Goal: Task Accomplishment & Management: Complete application form

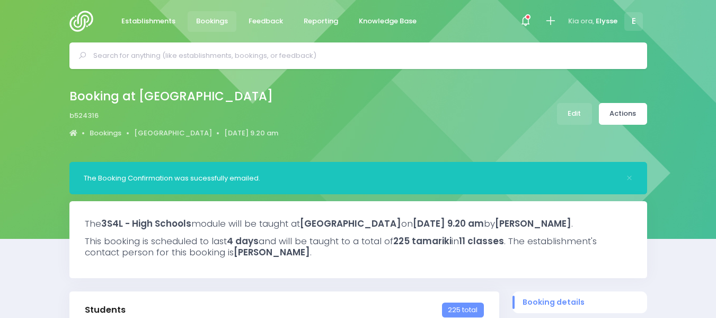
select select "5"
drag, startPoint x: 0, startPoint y: 0, endPoint x: 137, endPoint y: 16, distance: 138.3
click at [137, 16] on span "Establishments" at bounding box center [148, 21] width 54 height 11
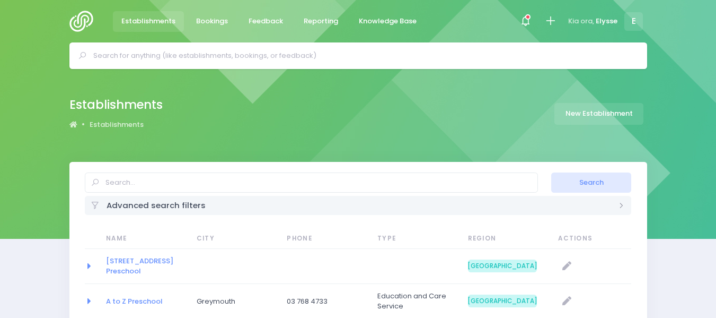
select select "20"
click at [207, 15] on link "Bookings" at bounding box center [212, 21] width 49 height 21
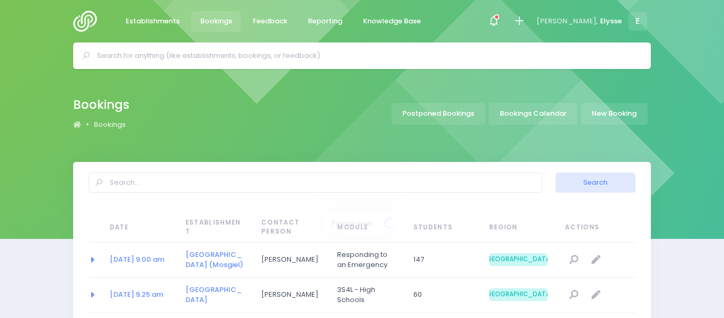
select select "20"
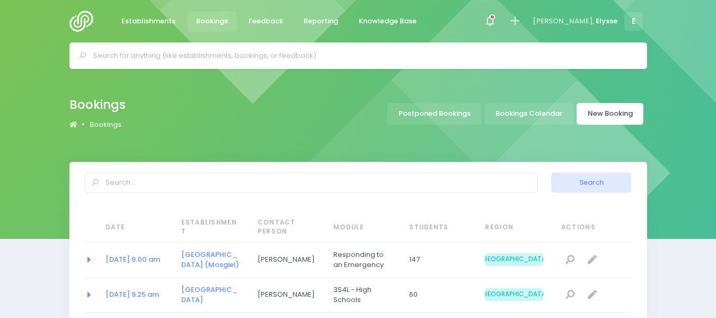
click at [623, 108] on link "New Booking" at bounding box center [610, 114] width 67 height 22
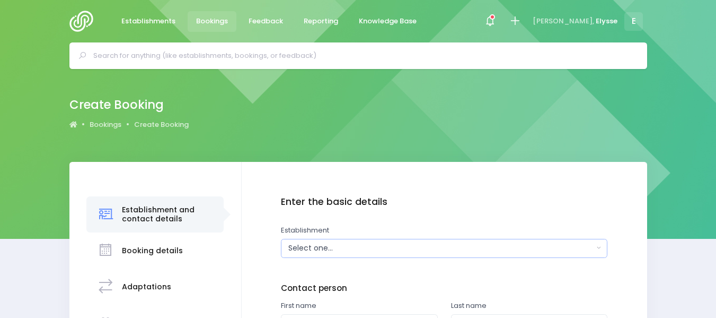
click at [325, 247] on div "Select one..." at bounding box center [440, 247] width 305 height 11
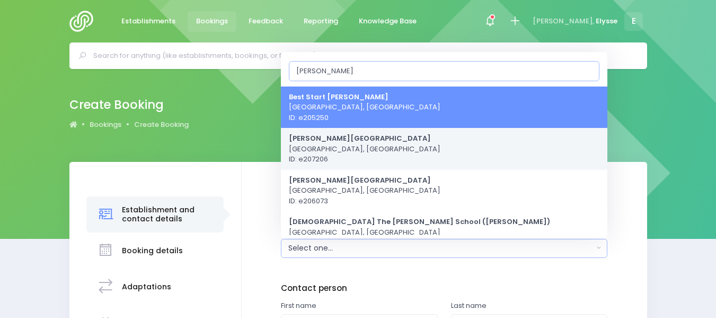
type input "Burnside"
click at [344, 156] on span "Burnside High School Christchurch, South Island Region ID: e207206" at bounding box center [365, 148] width 152 height 31
select select "207206"
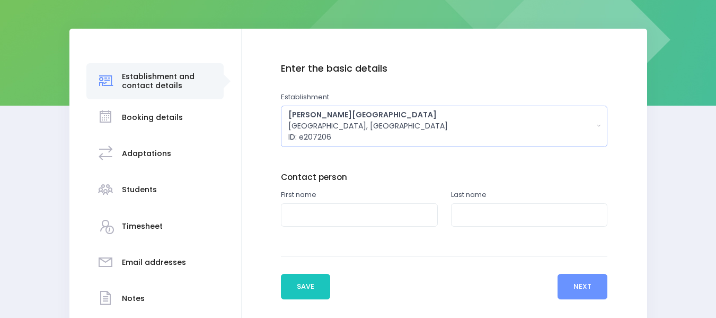
scroll to position [134, 0]
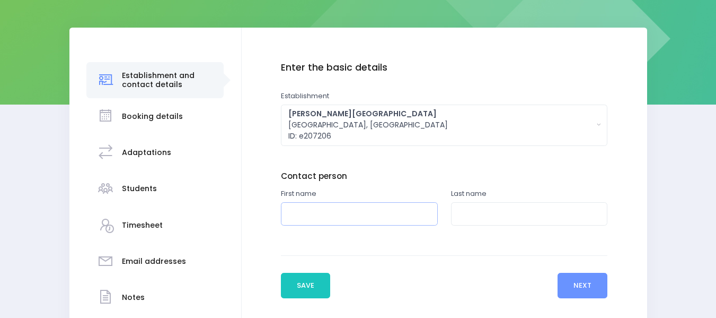
click at [318, 213] on input "text" at bounding box center [359, 214] width 157 height 24
type input "Nicola"
click at [480, 209] on input "text" at bounding box center [529, 214] width 157 height 24
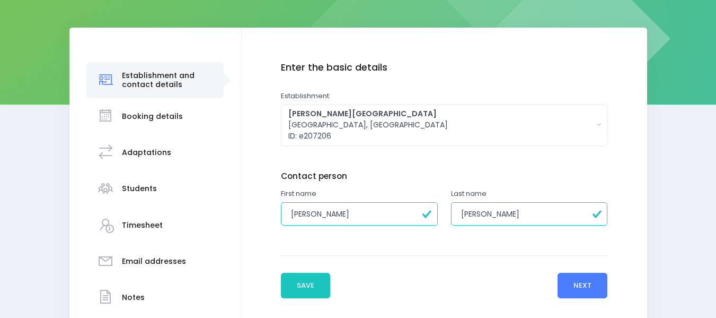
type input "Delaney"
click at [574, 284] on button "Next" at bounding box center [583, 285] width 50 height 25
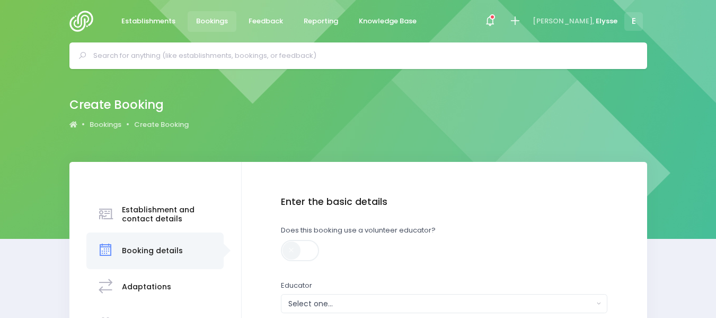
scroll to position [103, 0]
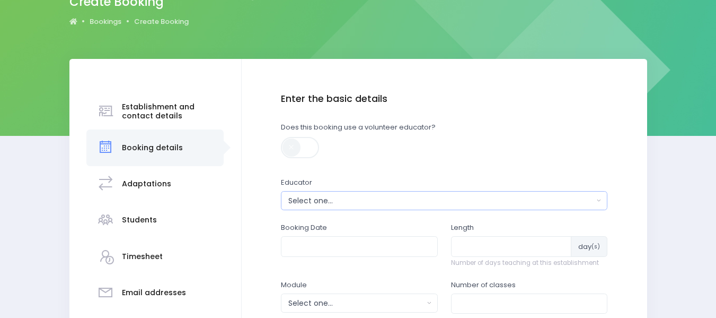
click at [335, 201] on div "Select one..." at bounding box center [440, 200] width 305 height 11
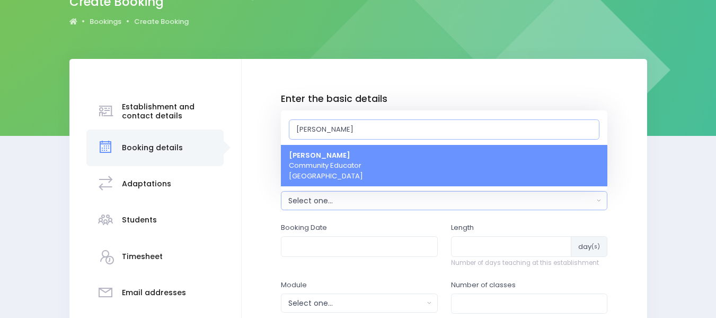
type input "ely"
click at [342, 164] on span "Elysse Renouf Community Educator South Island Region" at bounding box center [326, 165] width 74 height 31
select select "319874"
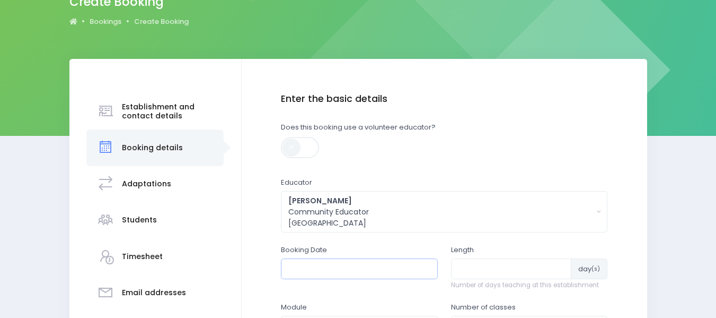
click at [322, 271] on input "text" at bounding box center [359, 268] width 157 height 20
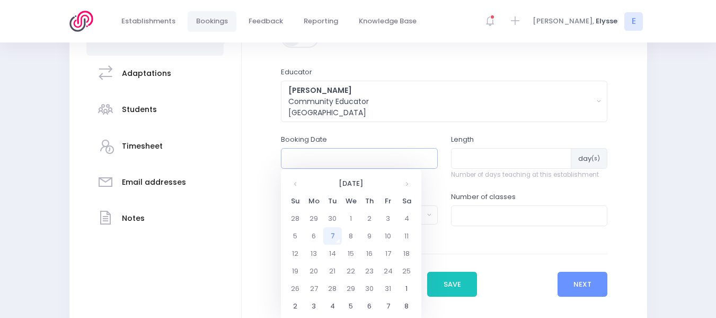
scroll to position [214, 0]
click at [388, 269] on td "24" at bounding box center [388, 269] width 19 height 17
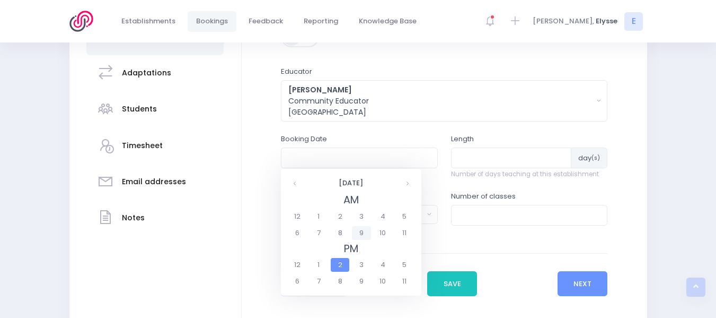
click at [357, 227] on span "9" at bounding box center [361, 233] width 19 height 14
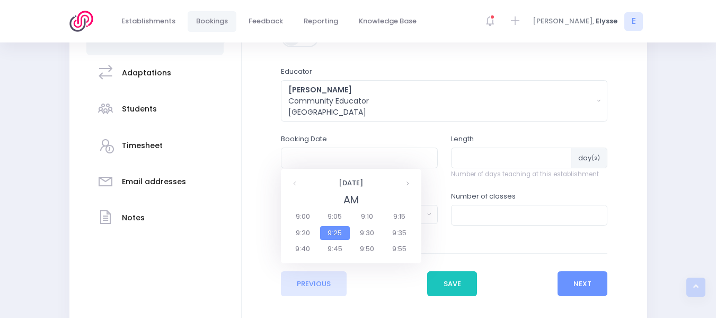
click at [338, 232] on span "9:25" at bounding box center [335, 233] width 30 height 14
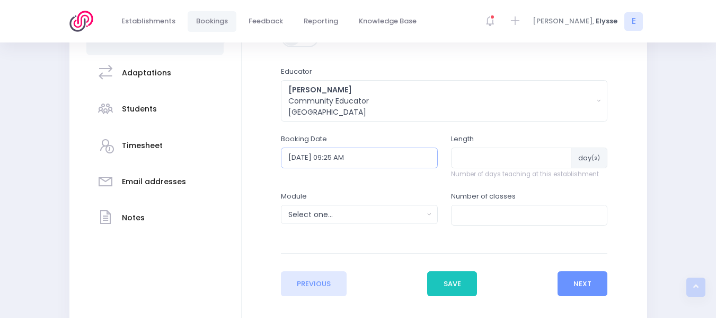
click at [410, 157] on input "24/10/2025 09:25 AM" at bounding box center [359, 157] width 157 height 20
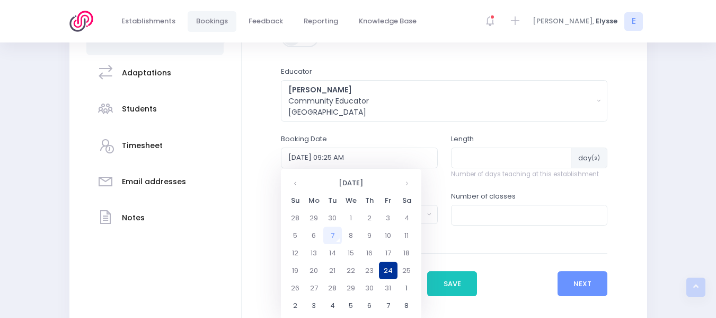
click at [387, 262] on td "24" at bounding box center [388, 269] width 19 height 17
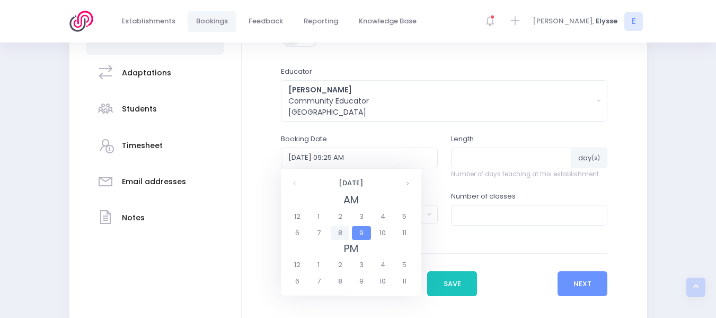
click at [341, 226] on span "8" at bounding box center [340, 233] width 19 height 14
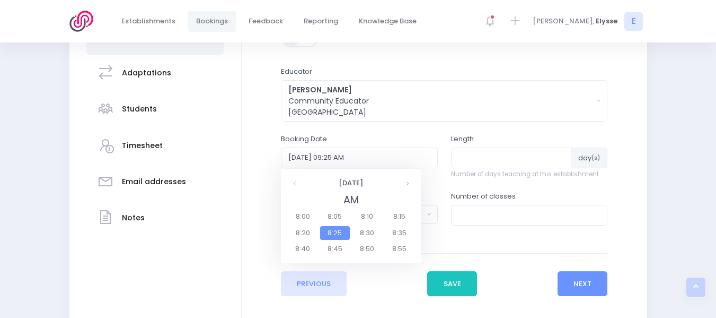
click at [363, 225] on fieldset "AM 8:00 8:05 8:10 8:15 8:20 8:25 8:30 8:35 8:40 8:45 8:50 8:55" at bounding box center [351, 224] width 129 height 65
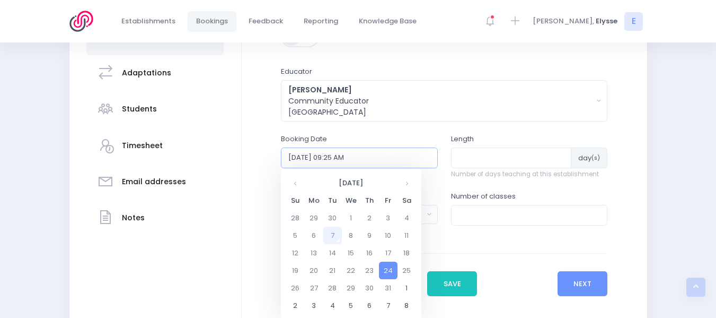
click at [417, 163] on input "24/10/2025 09:25 AM" at bounding box center [359, 157] width 157 height 20
click at [384, 266] on td "24" at bounding box center [388, 269] width 19 height 17
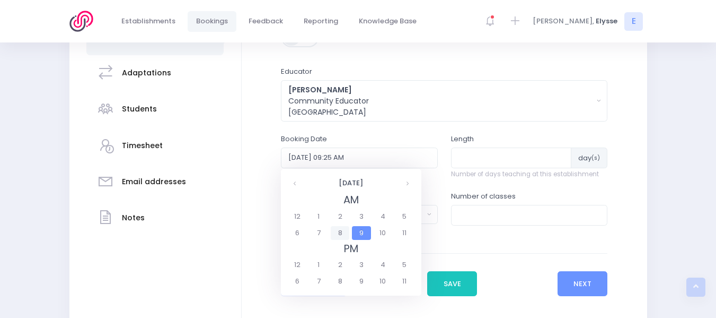
click at [338, 229] on span "8" at bounding box center [340, 233] width 19 height 14
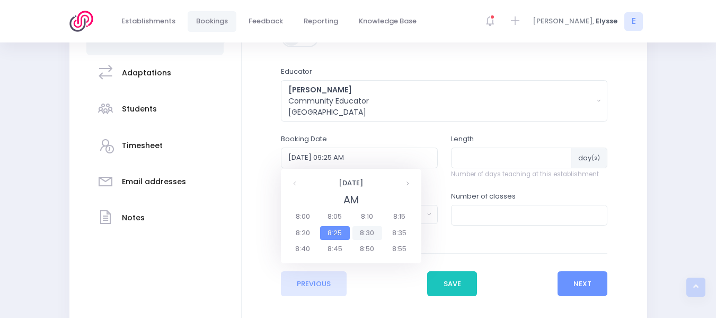
click at [362, 229] on span "8:30" at bounding box center [368, 233] width 30 height 14
type input "24/10/2025 08:30 AM"
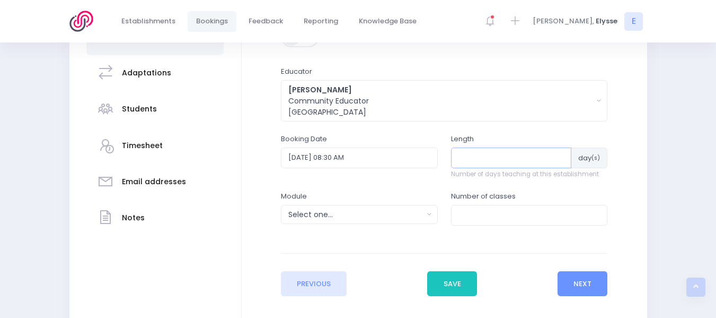
click at [485, 155] on input "number" at bounding box center [511, 157] width 121 height 20
type input "1"
click at [425, 215] on button "Select one..." at bounding box center [359, 214] width 157 height 19
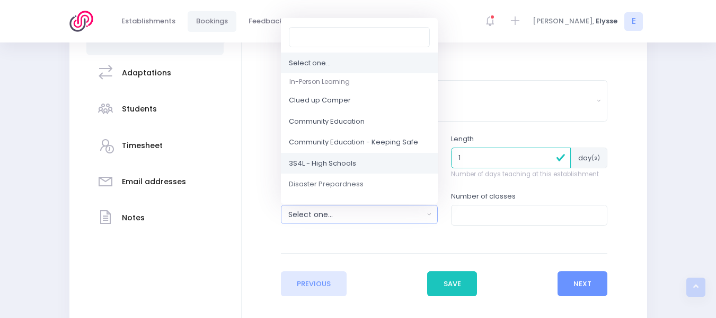
click at [337, 163] on span "3S4L - High Schools" at bounding box center [322, 163] width 67 height 11
select select "3S4L - High Schools"
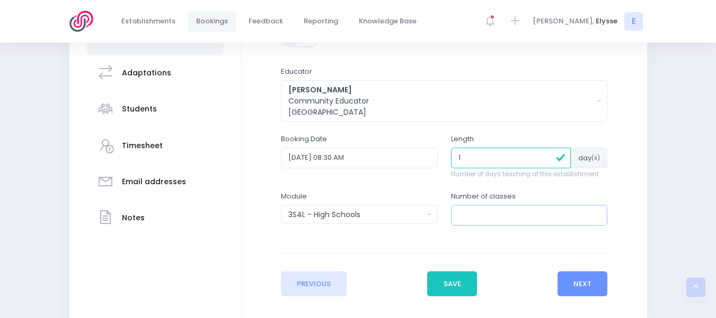
click at [493, 218] on input "number" at bounding box center [529, 215] width 157 height 20
type input "1"
click at [585, 287] on button "Next" at bounding box center [583, 283] width 50 height 25
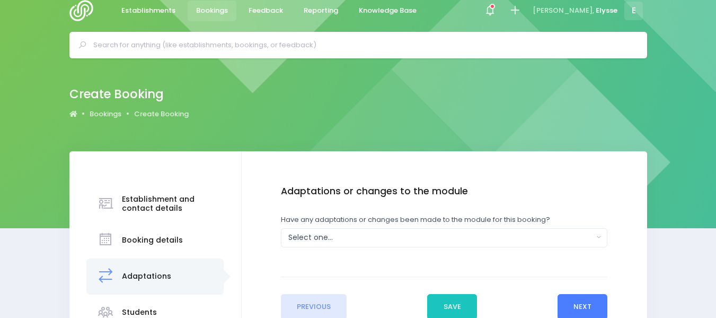
scroll to position [0, 0]
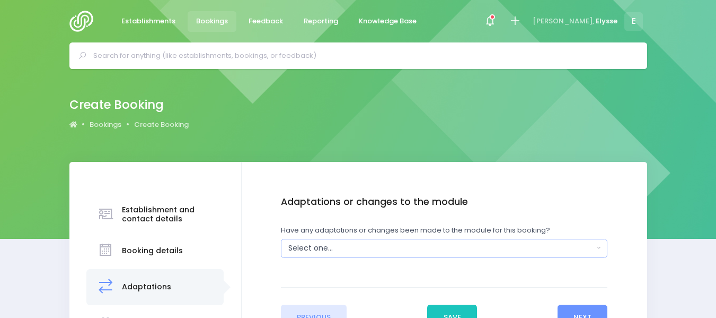
click at [339, 252] on div "Select one..." at bounding box center [440, 247] width 305 height 11
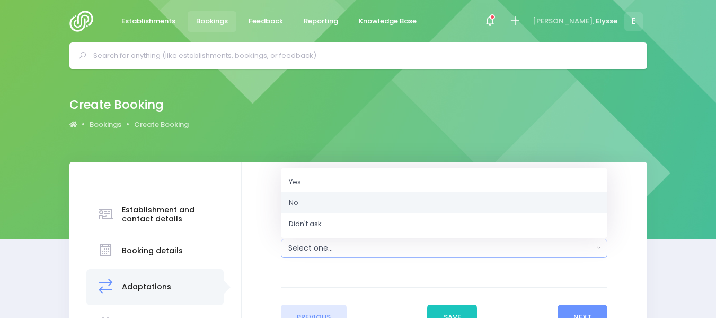
click at [303, 200] on link "No" at bounding box center [444, 202] width 327 height 21
select select "No"
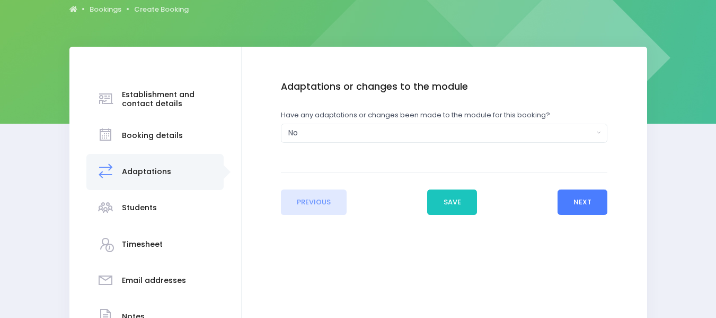
click at [580, 202] on button "Next" at bounding box center [583, 201] width 50 height 25
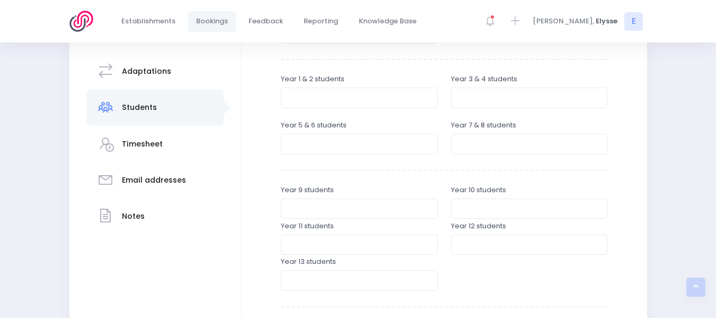
scroll to position [217, 0]
click at [338, 207] on input "number" at bounding box center [359, 207] width 157 height 20
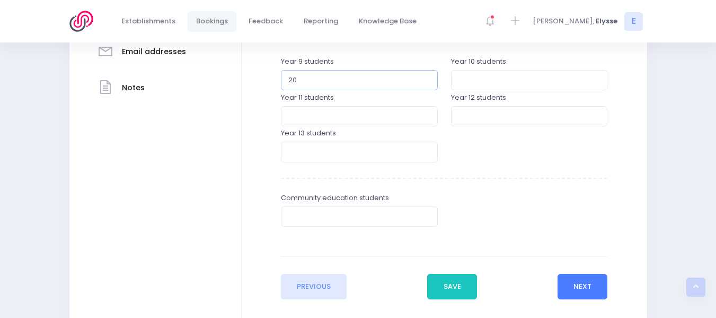
type input "20"
click at [584, 285] on button "Next" at bounding box center [583, 286] width 50 height 25
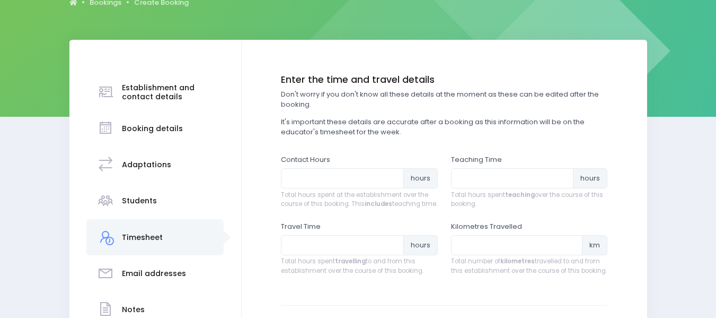
scroll to position [122, 0]
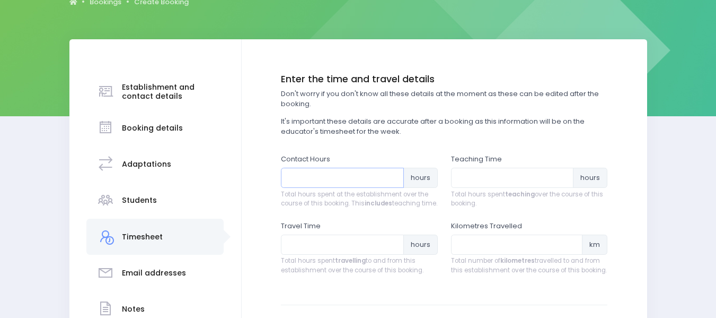
click at [296, 182] on input "number" at bounding box center [342, 178] width 123 height 20
type input "1.5"
click at [495, 178] on input "number" at bounding box center [512, 178] width 123 height 20
type input "1"
click at [359, 254] on input "number" at bounding box center [342, 244] width 123 height 20
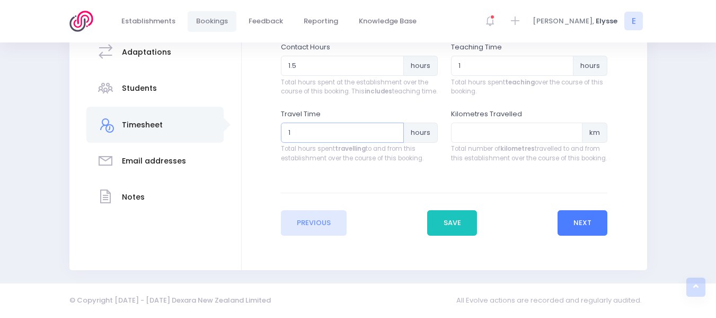
type input "1"
click at [593, 226] on button "Next" at bounding box center [583, 222] width 50 height 25
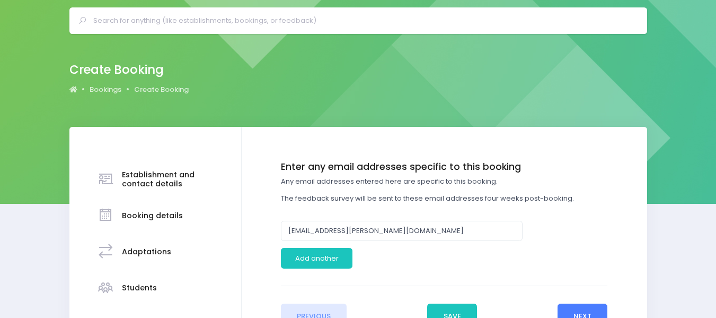
scroll to position [36, 0]
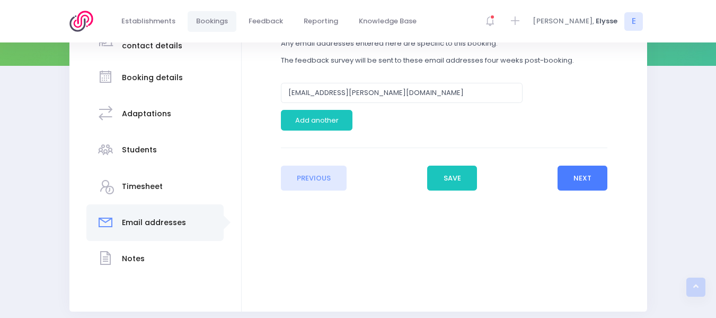
click at [574, 177] on button "Next" at bounding box center [583, 177] width 50 height 25
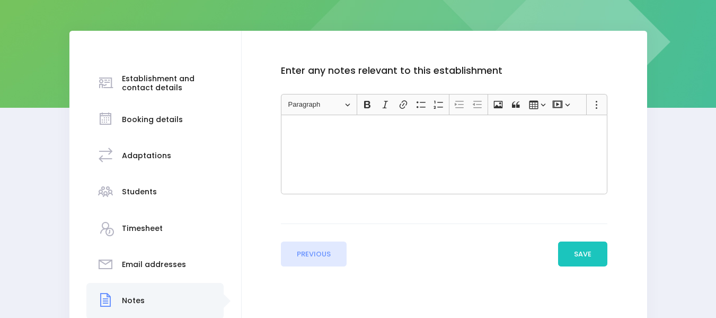
scroll to position [132, 0]
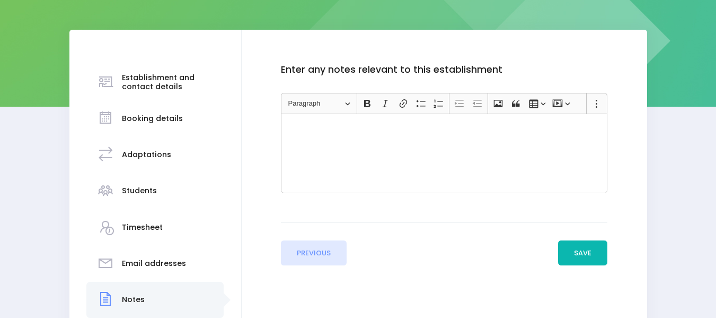
click at [585, 245] on button "Save" at bounding box center [583, 252] width 50 height 25
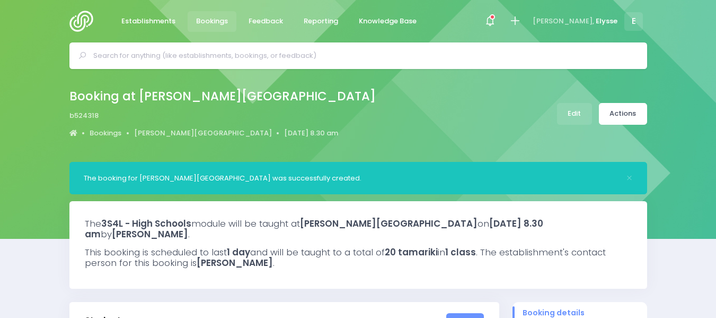
select select "5"
click at [154, 23] on span "Establishments" at bounding box center [148, 21] width 54 height 11
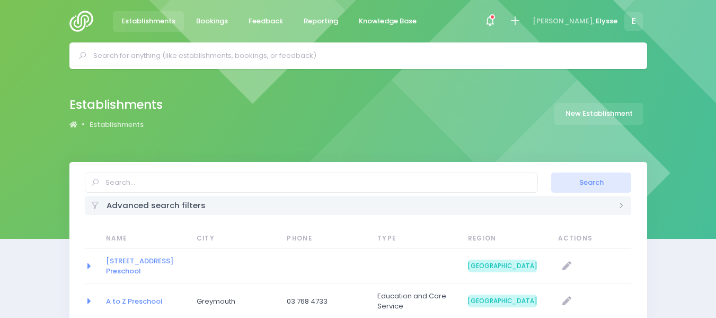
select select "20"
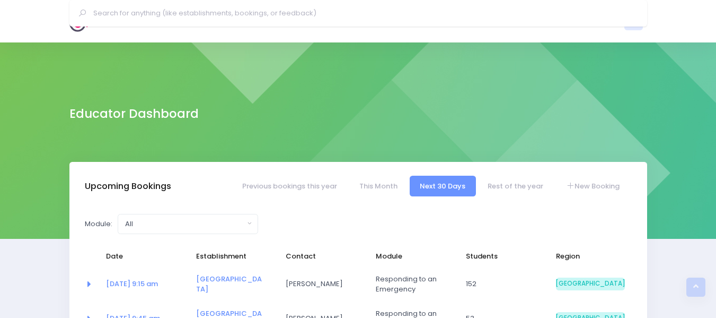
select select "5"
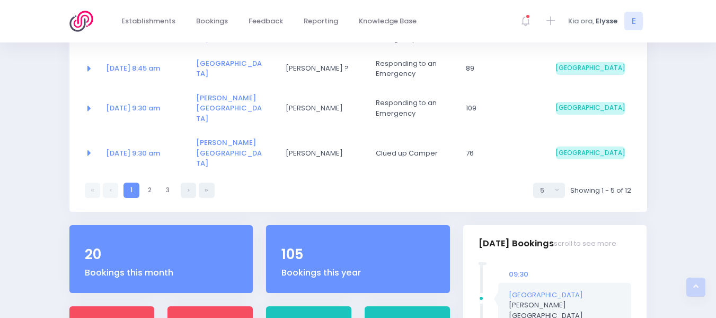
scroll to position [425, 0]
